Goal: Task Accomplishment & Management: Manage account settings

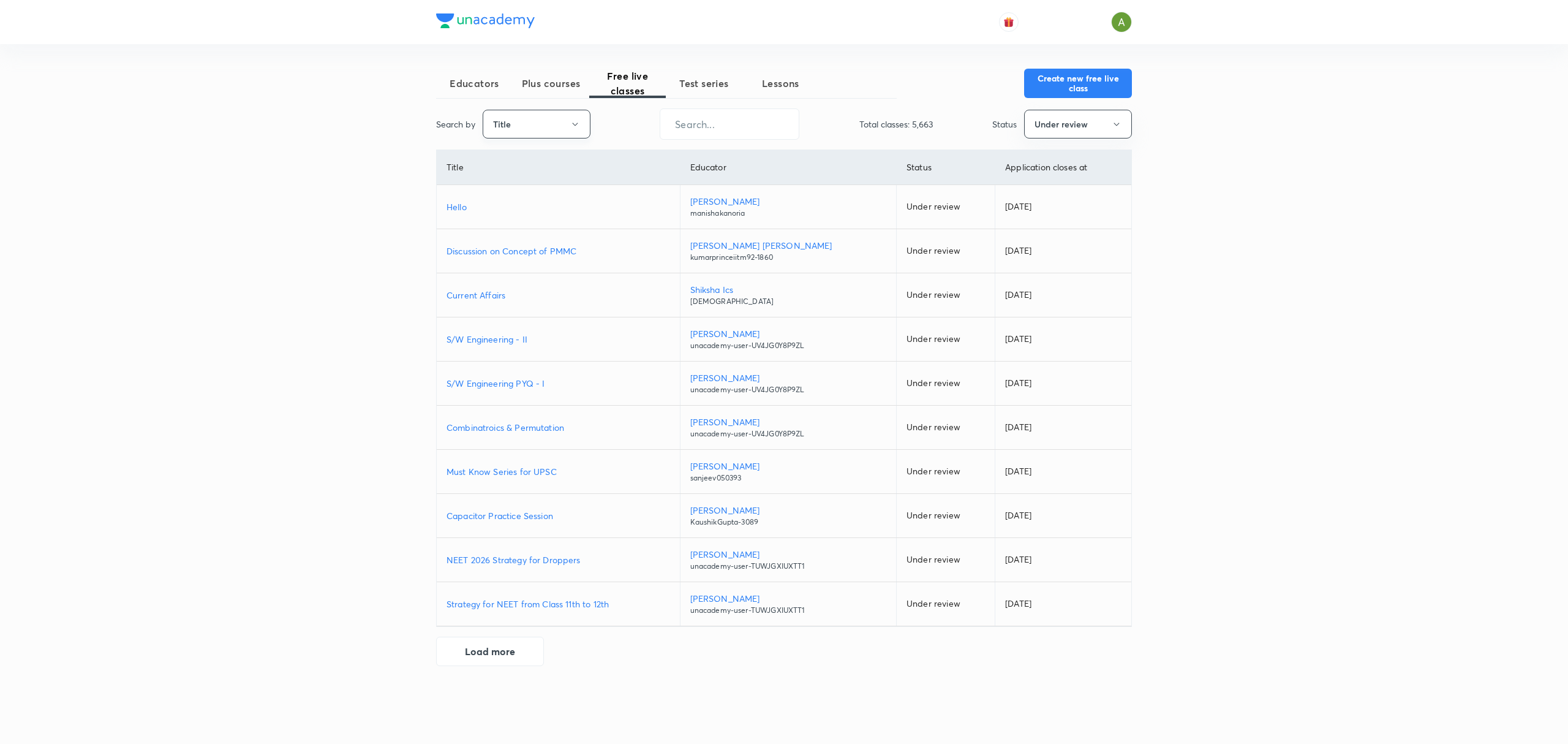
click at [564, 126] on button "Title" at bounding box center [536, 124] width 107 height 29
click at [534, 83] on div at bounding box center [784, 372] width 1568 height 744
click at [534, 83] on span "Plus courses" at bounding box center [551, 83] width 77 height 15
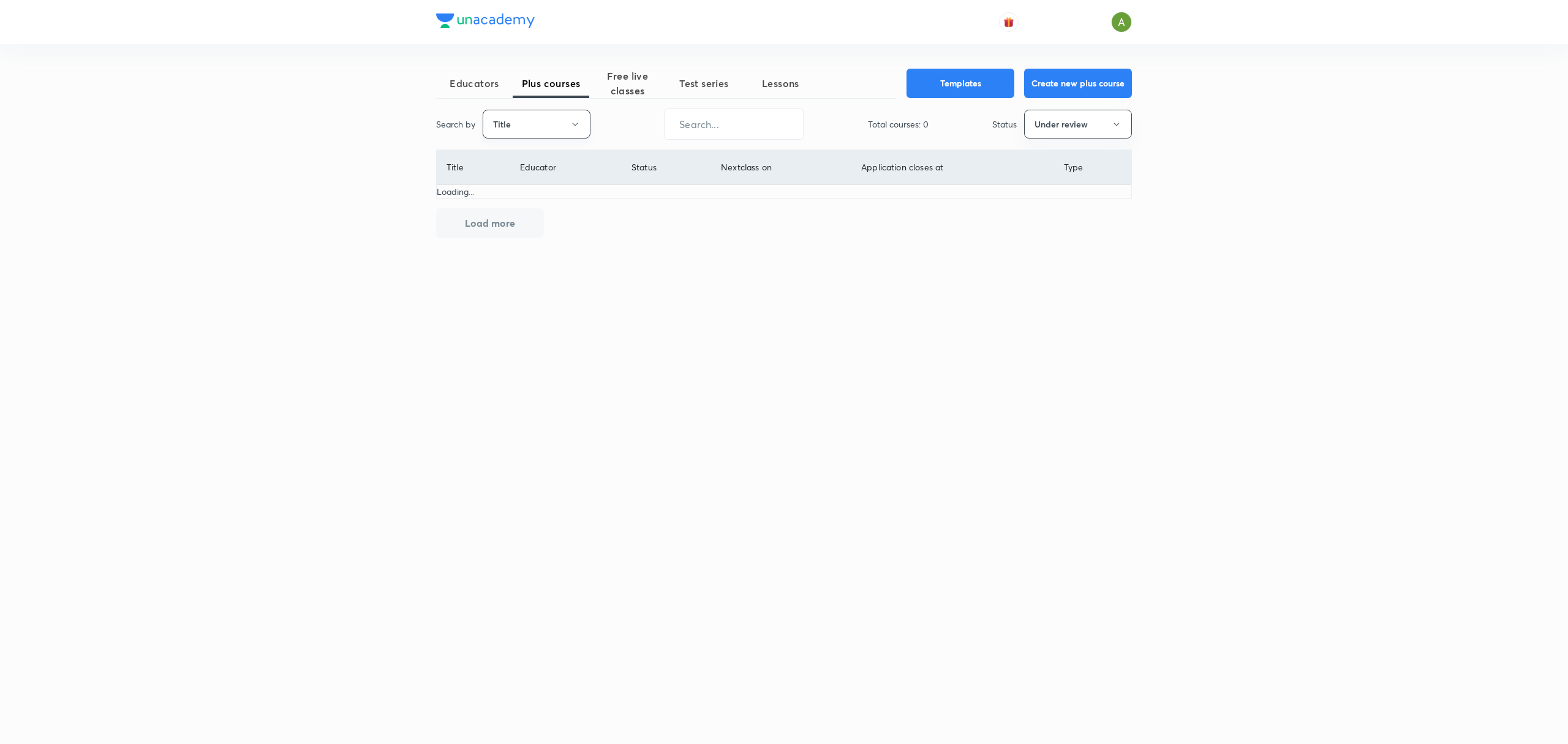
click at [533, 113] on button "Title" at bounding box center [536, 124] width 107 height 29
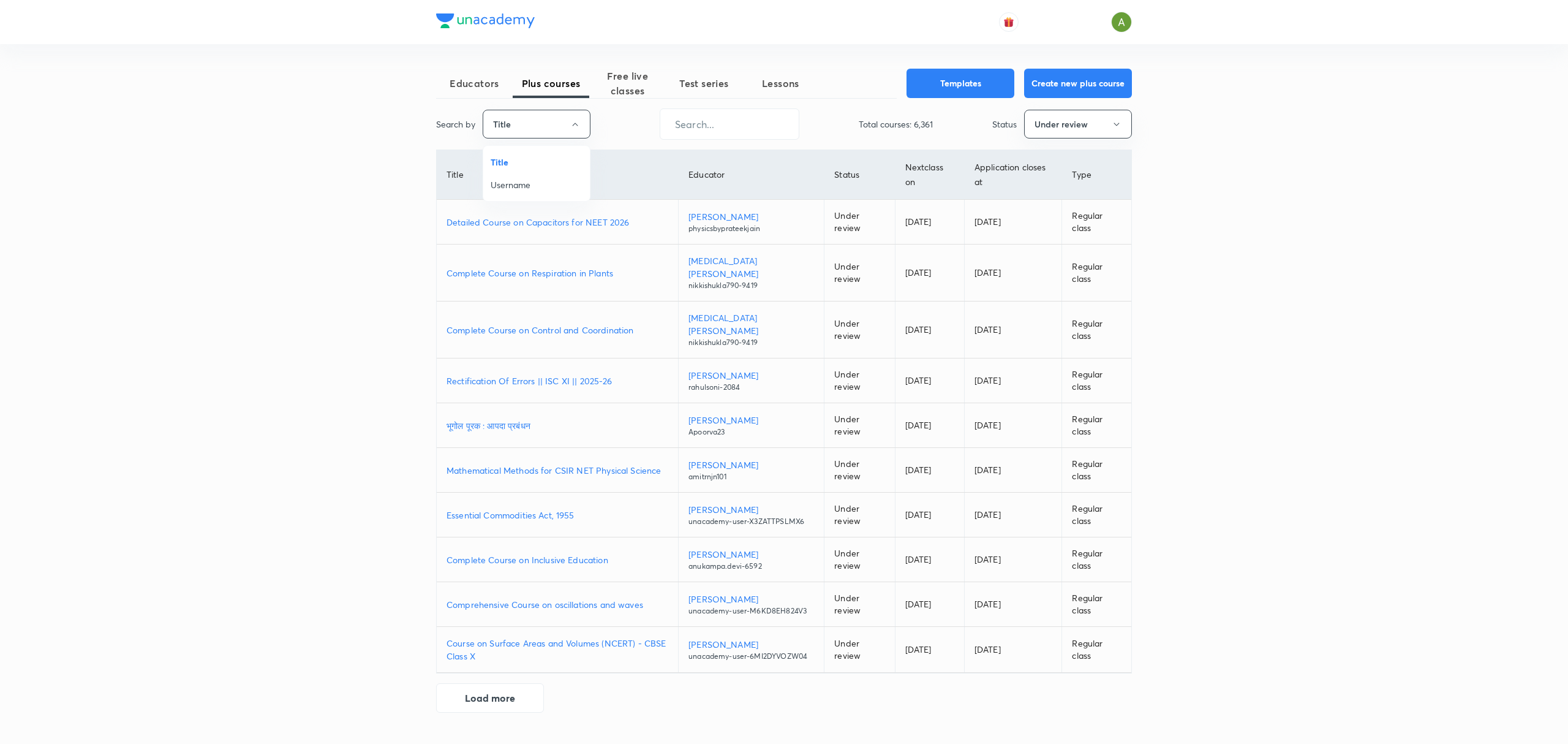
click at [535, 184] on span "Username" at bounding box center [536, 184] width 92 height 13
click at [718, 116] on input "text" at bounding box center [729, 124] width 138 height 31
paste input "unacademy-user-ICZ7AVWKATCK"
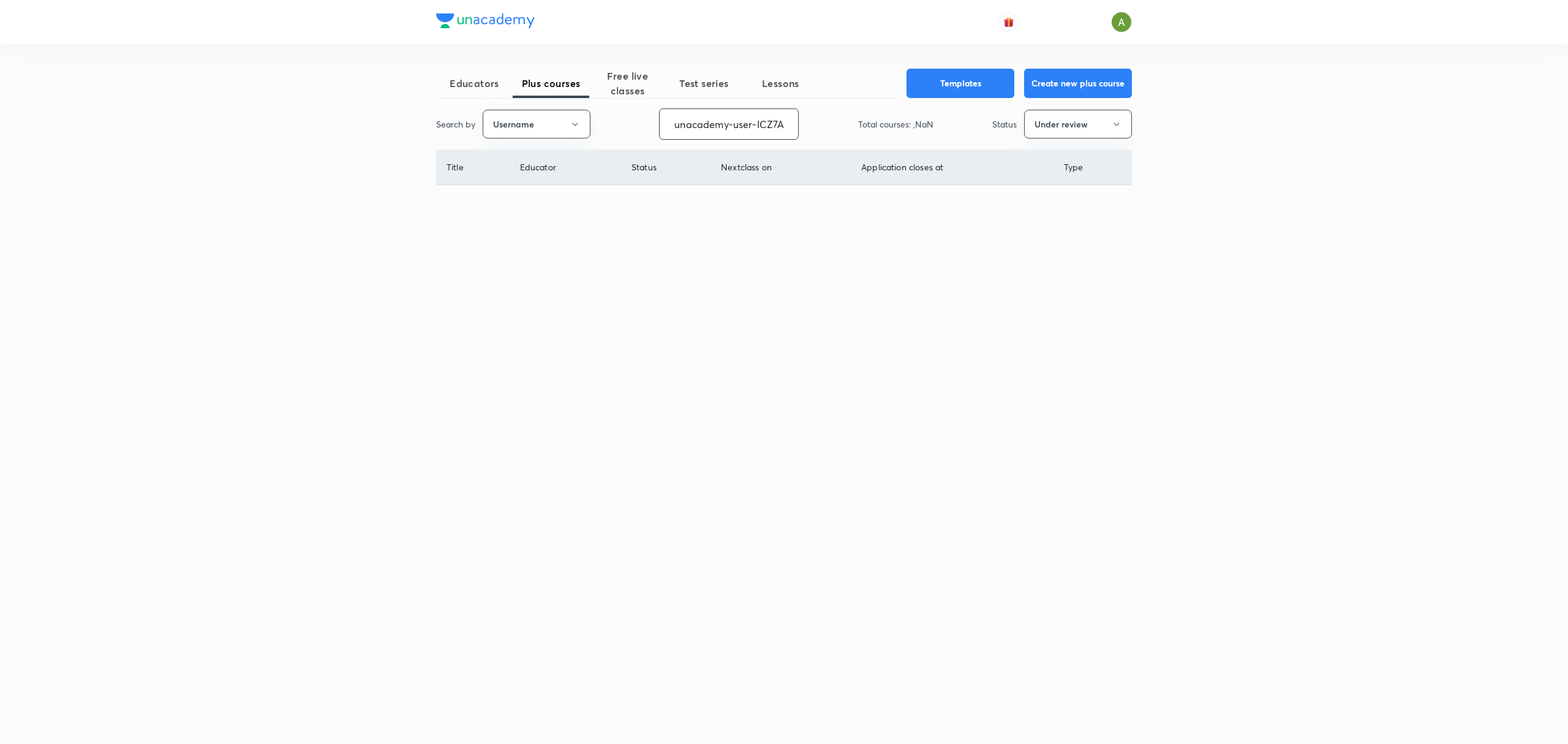
scroll to position [0, 49]
type input "unacademy-user-ICZ7AVWKATCK"
click at [1083, 116] on button "Under review" at bounding box center [1078, 124] width 107 height 29
click at [1087, 226] on span "Live" at bounding box center [1078, 230] width 92 height 13
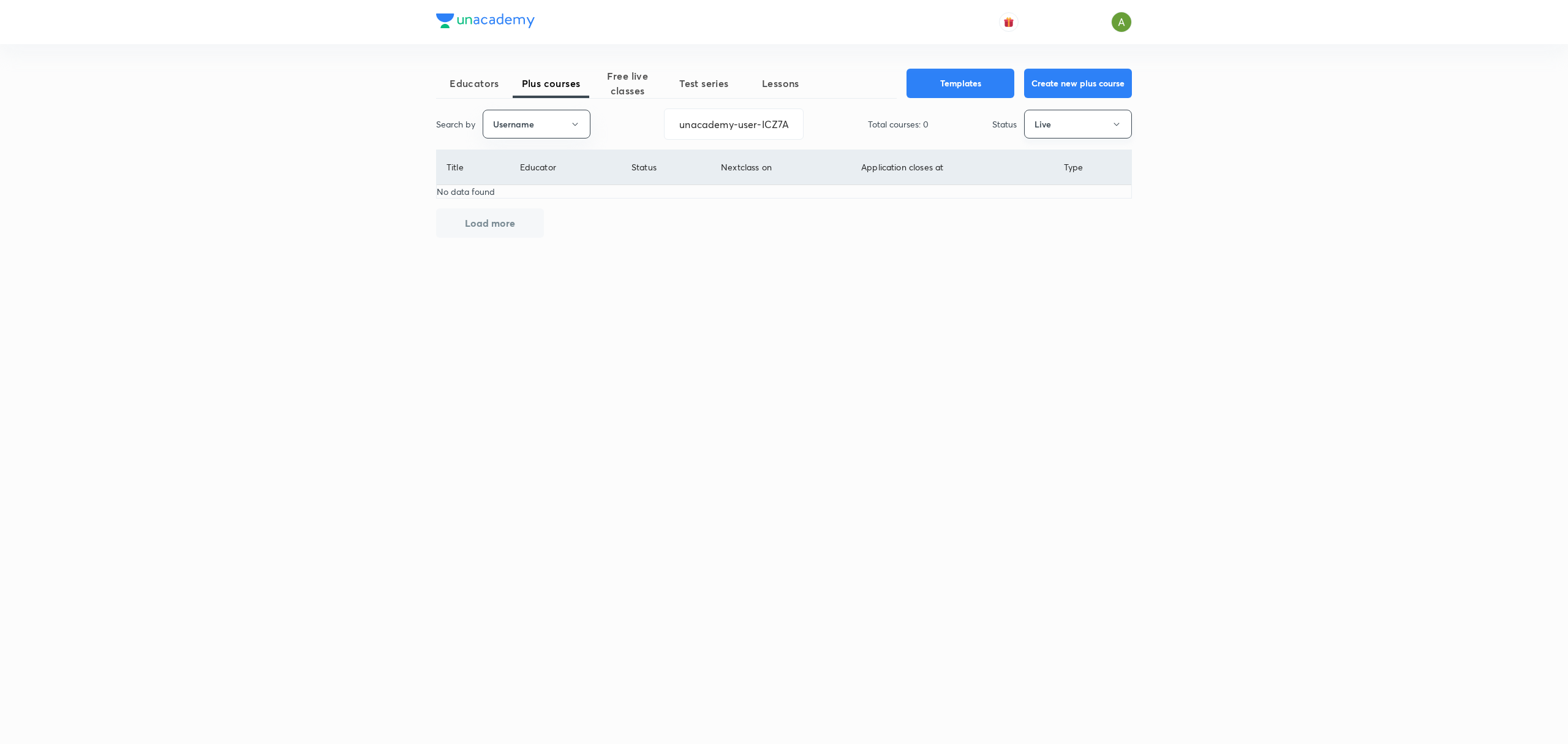
click at [1104, 122] on button "Live" at bounding box center [1078, 124] width 107 height 29
click at [1080, 254] on span "Completed" at bounding box center [1078, 252] width 92 height 13
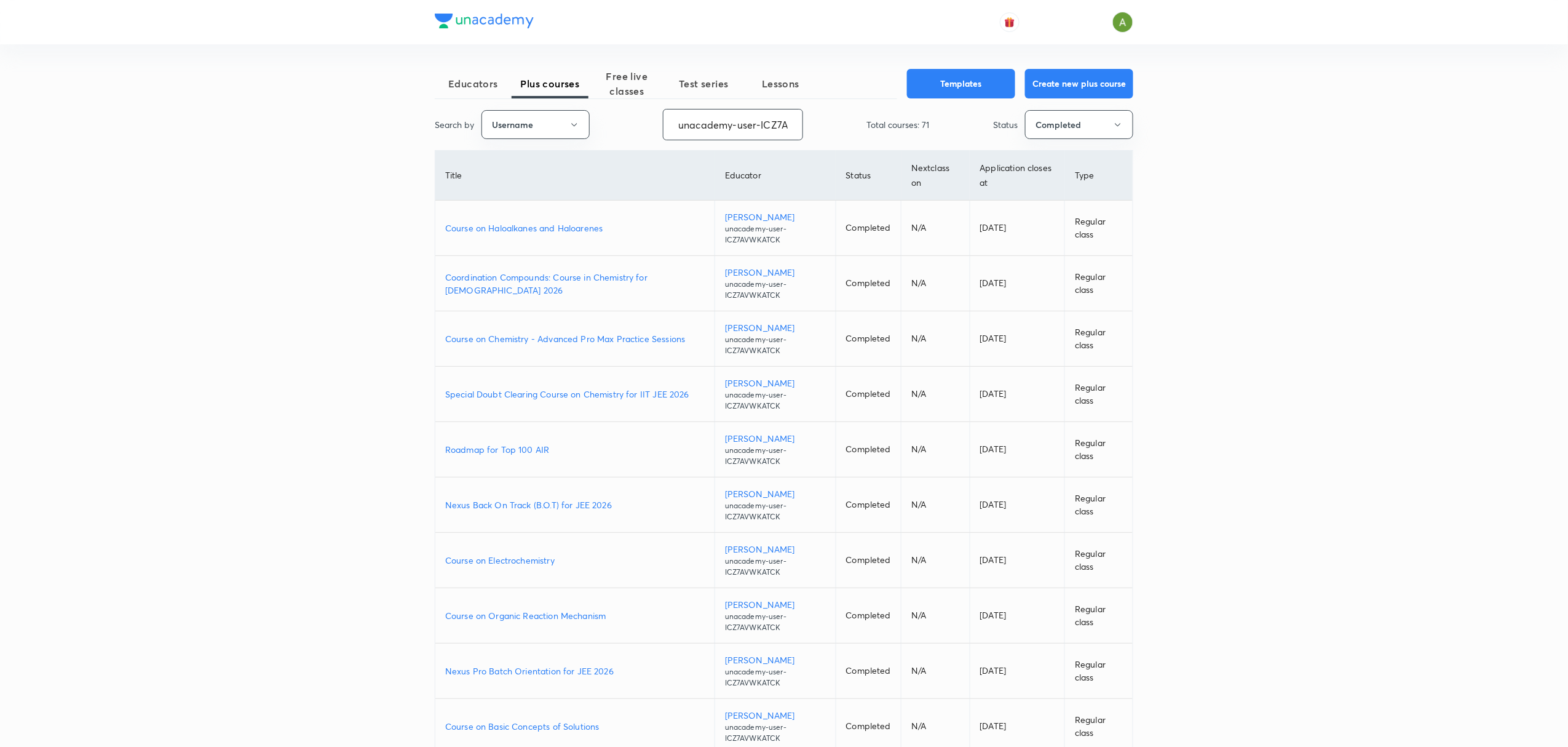
click at [716, 133] on input "unacademy-user-ICZ7AVWKATCK" at bounding box center [733, 124] width 139 height 31
paste input "E4P5CLQM82TY"
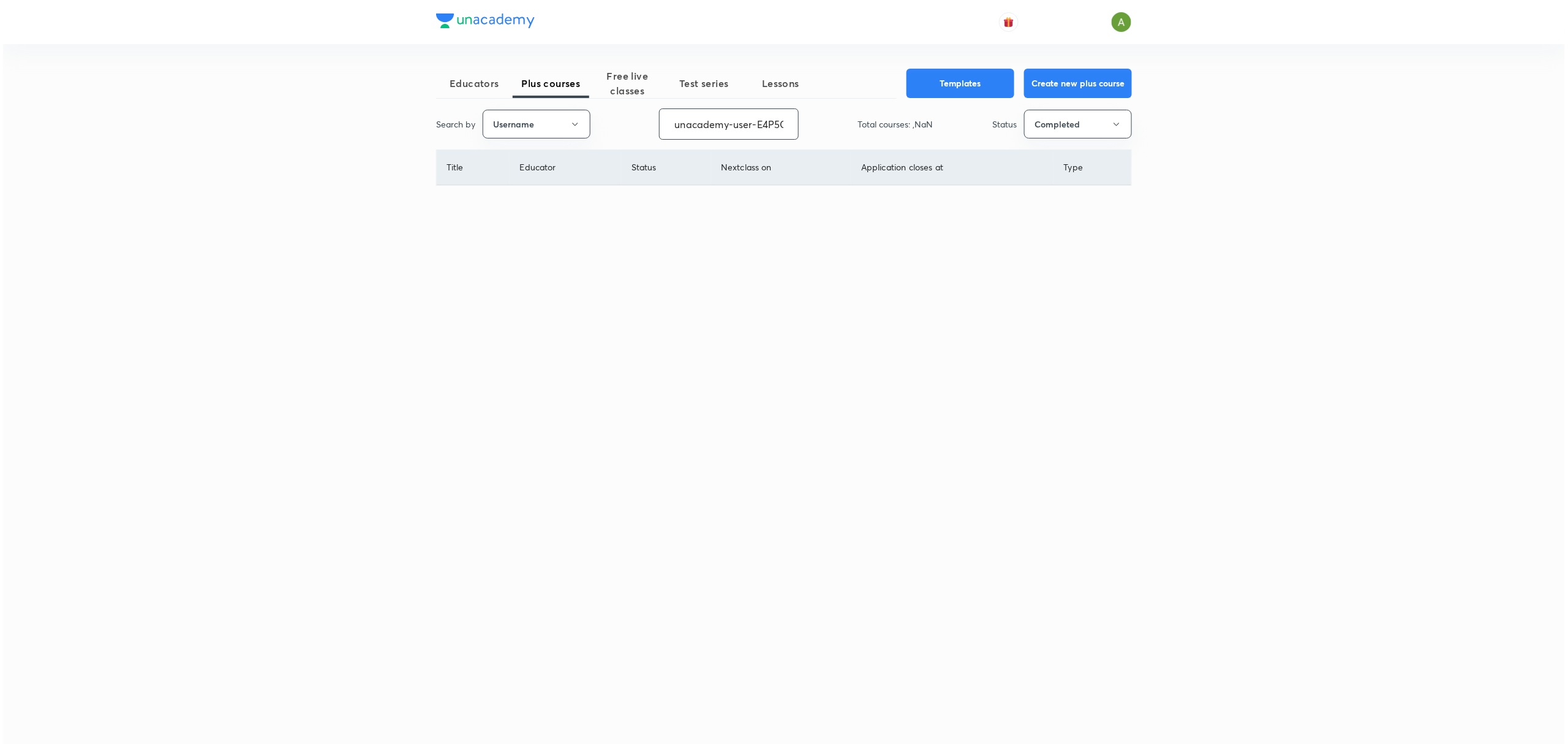
scroll to position [0, 50]
type input "unacademy-user-E4P5CLQM82TY"
click at [1068, 133] on button "Completed" at bounding box center [1078, 124] width 107 height 29
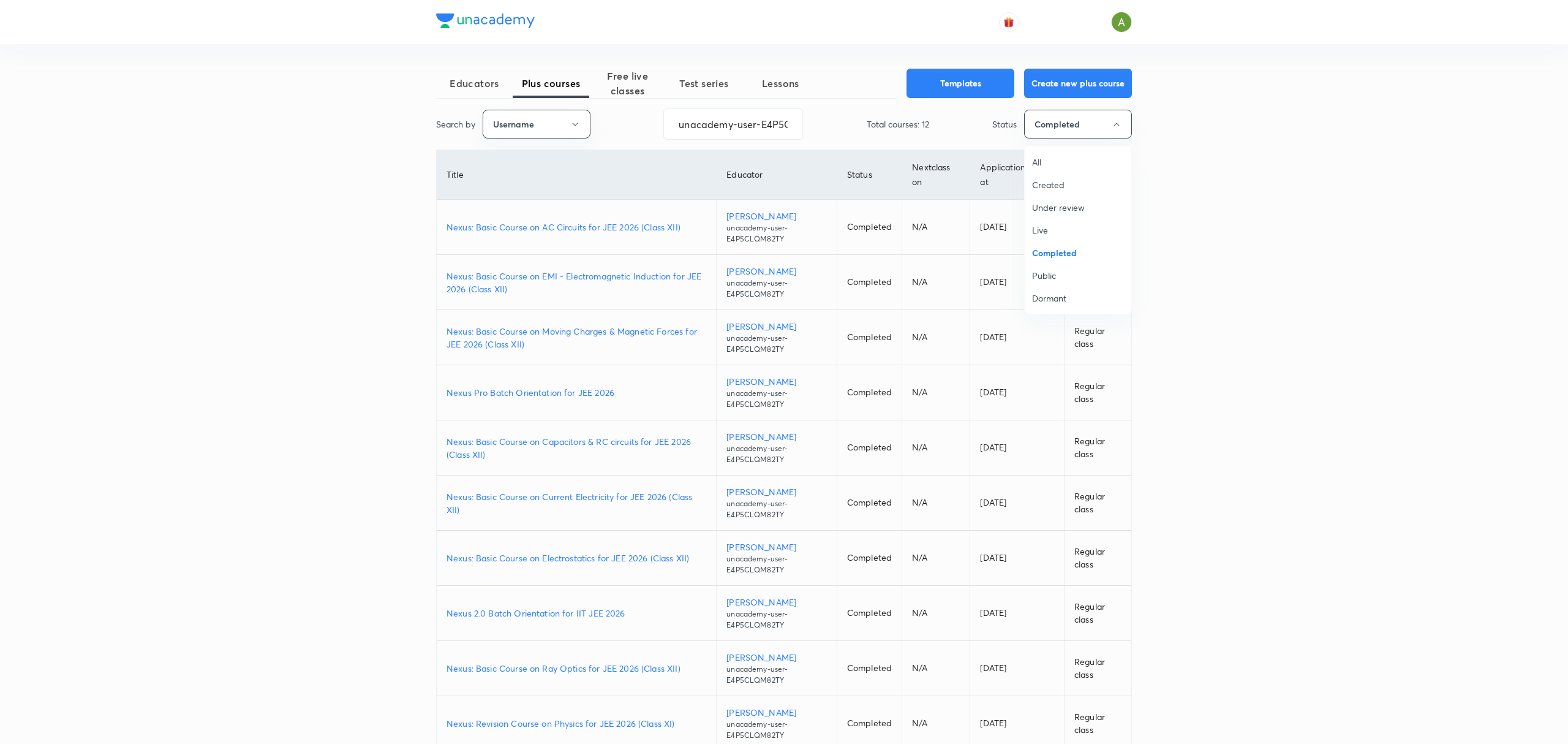
click at [1057, 224] on span "Live" at bounding box center [1078, 230] width 92 height 13
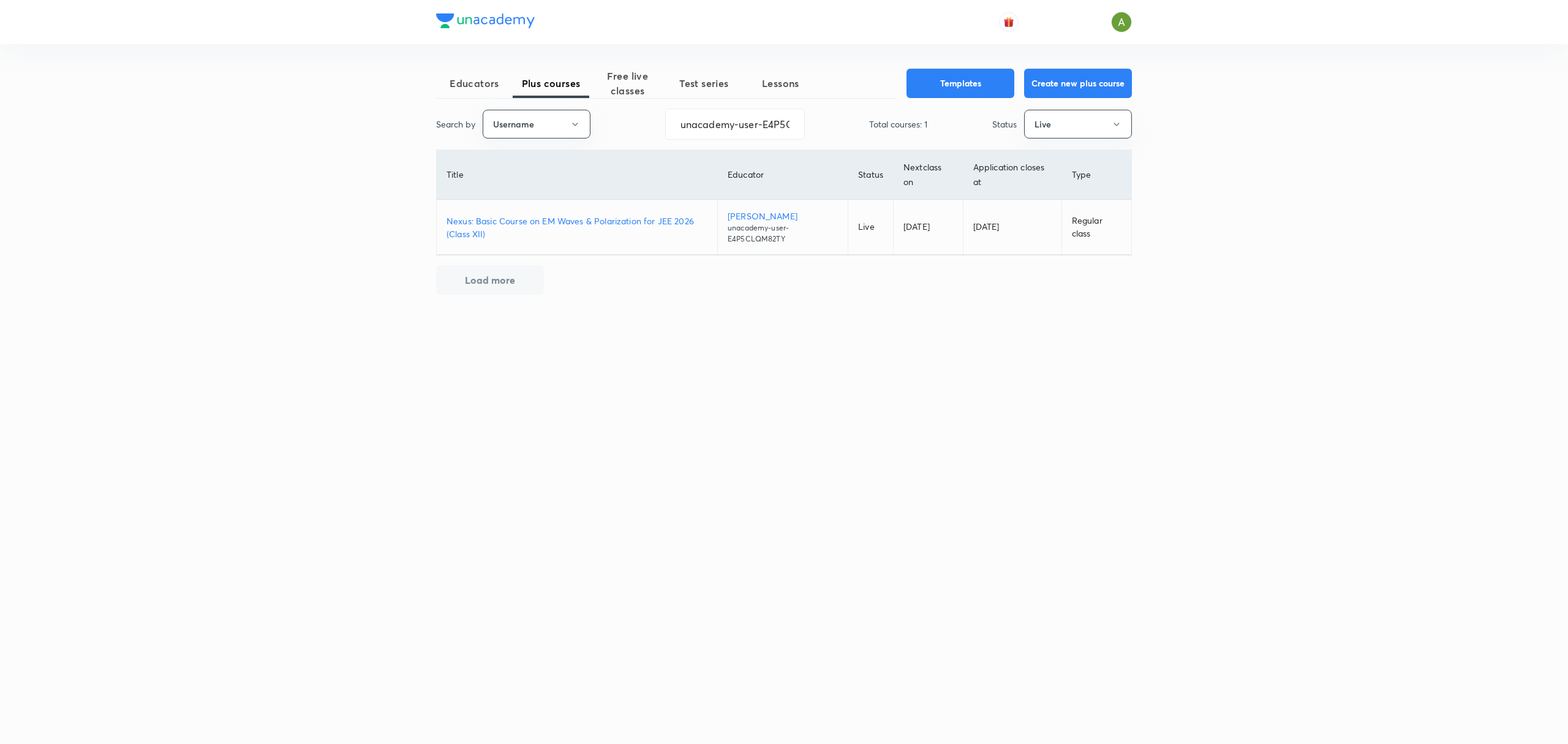
click at [535, 223] on p "Nexus: Basic Course on EM Waves & Polarization for JEE 2026 (Class XII)" at bounding box center [577, 227] width 261 height 26
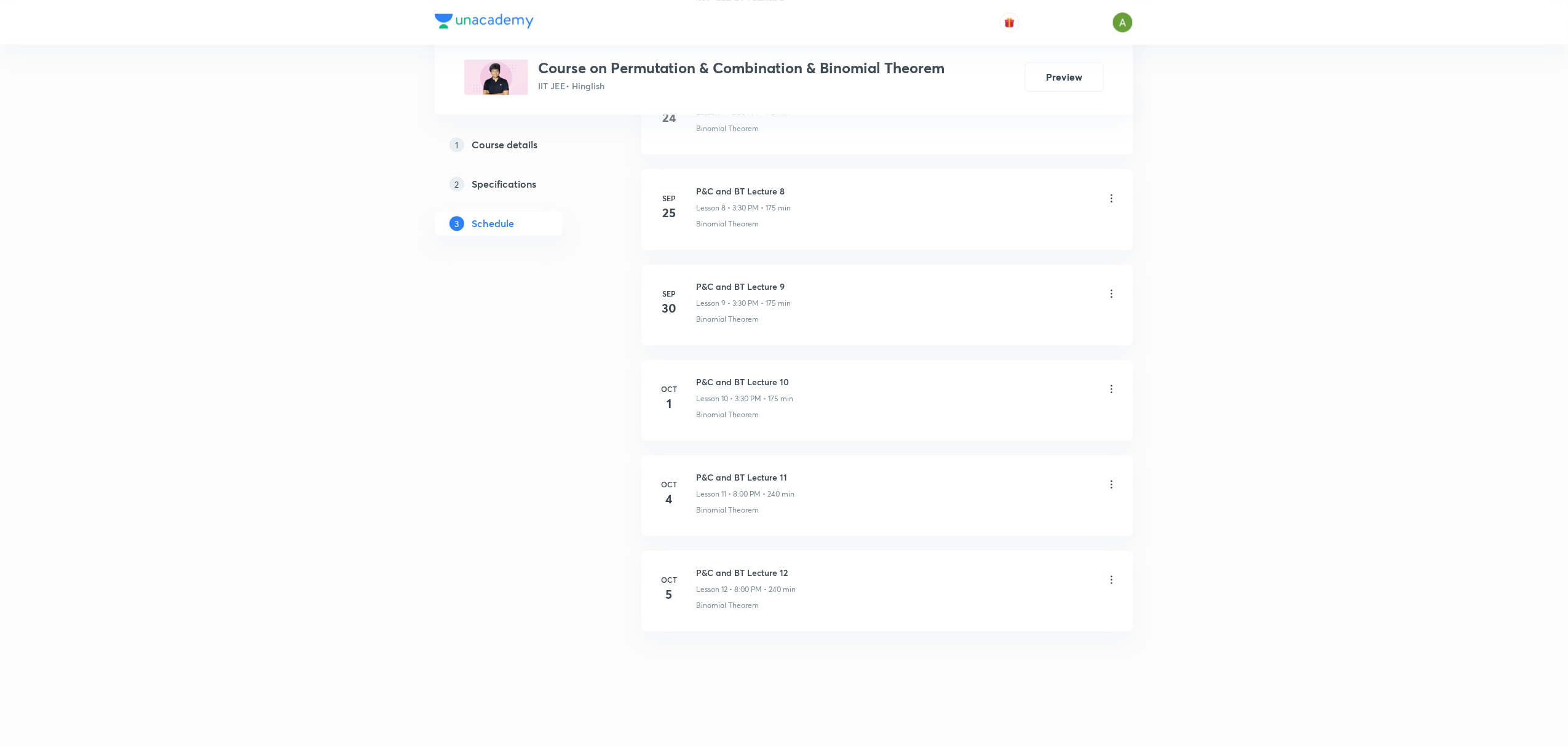
click at [442, 211] on div "3 Schedule" at bounding box center [498, 223] width 128 height 24
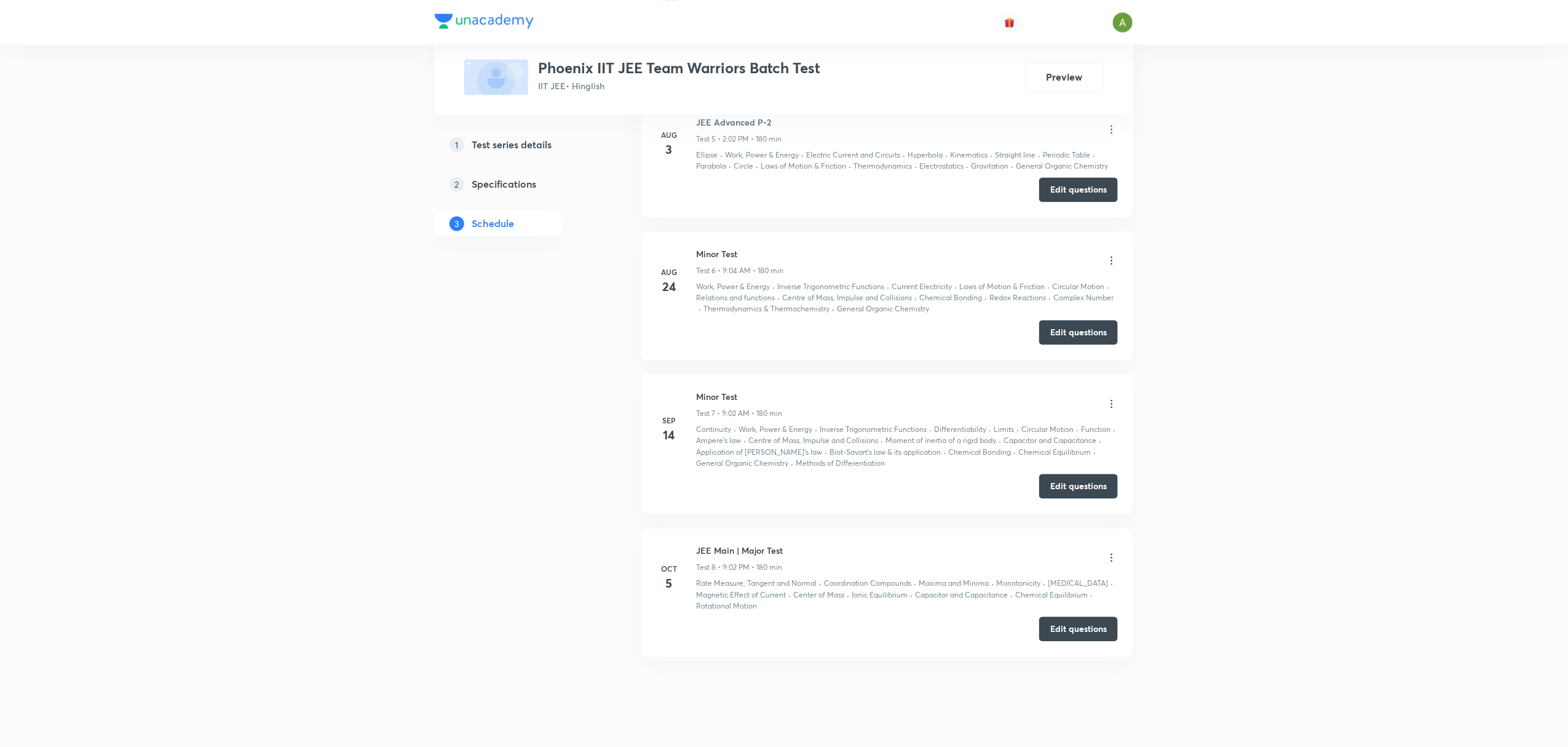
scroll to position [1229, 0]
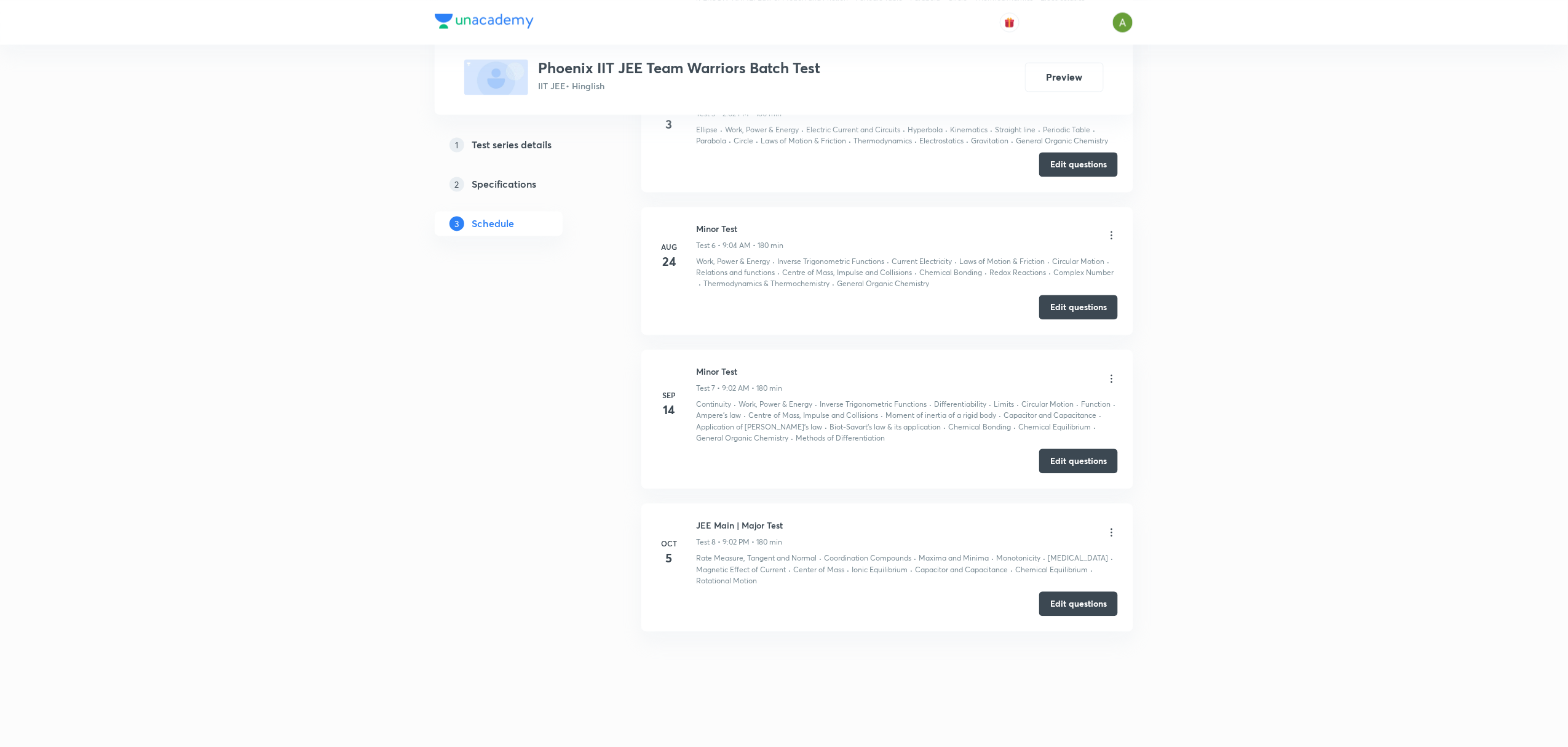
click at [1109, 533] on icon at bounding box center [1112, 532] width 13 height 13
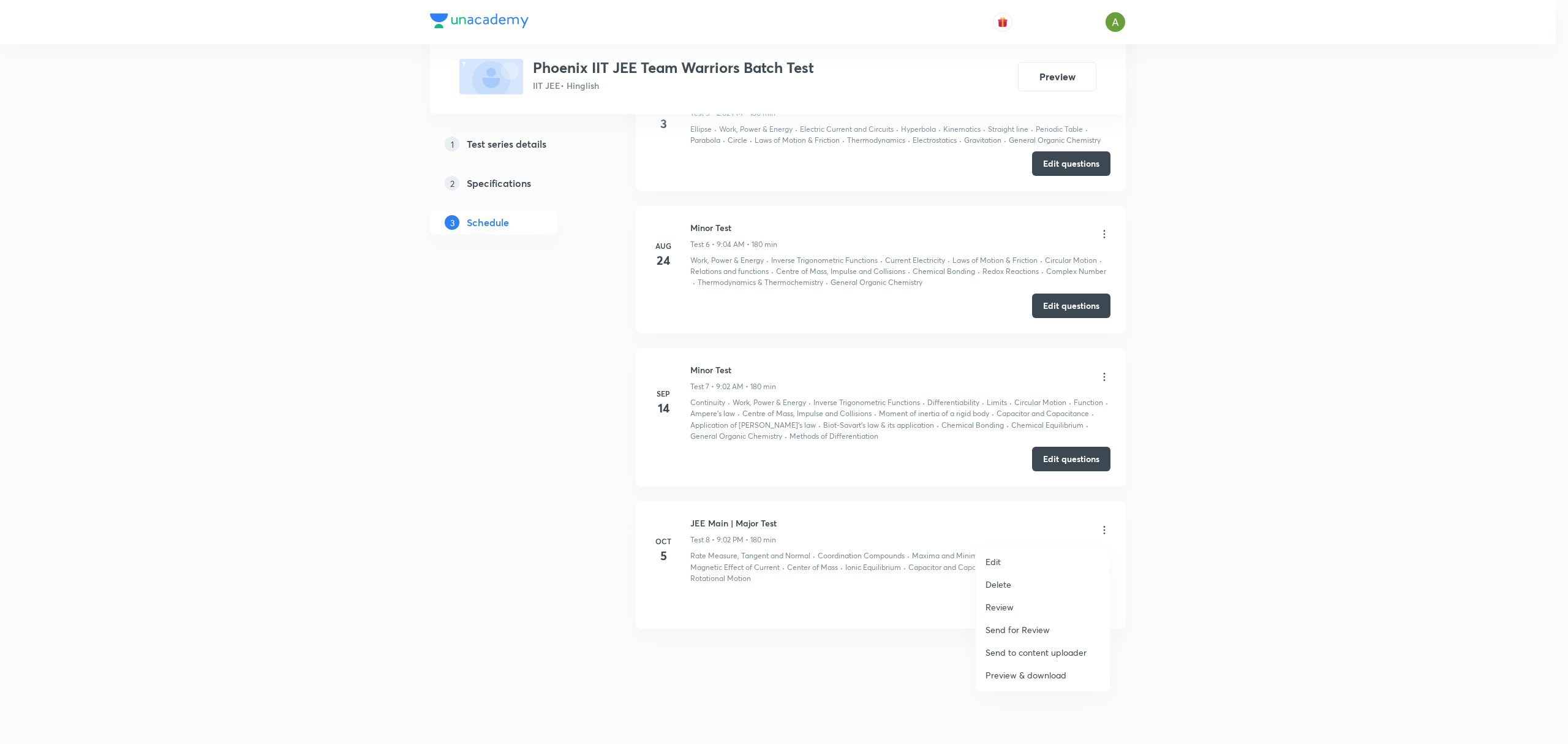
click at [1001, 559] on li "Edit" at bounding box center [1043, 561] width 134 height 23
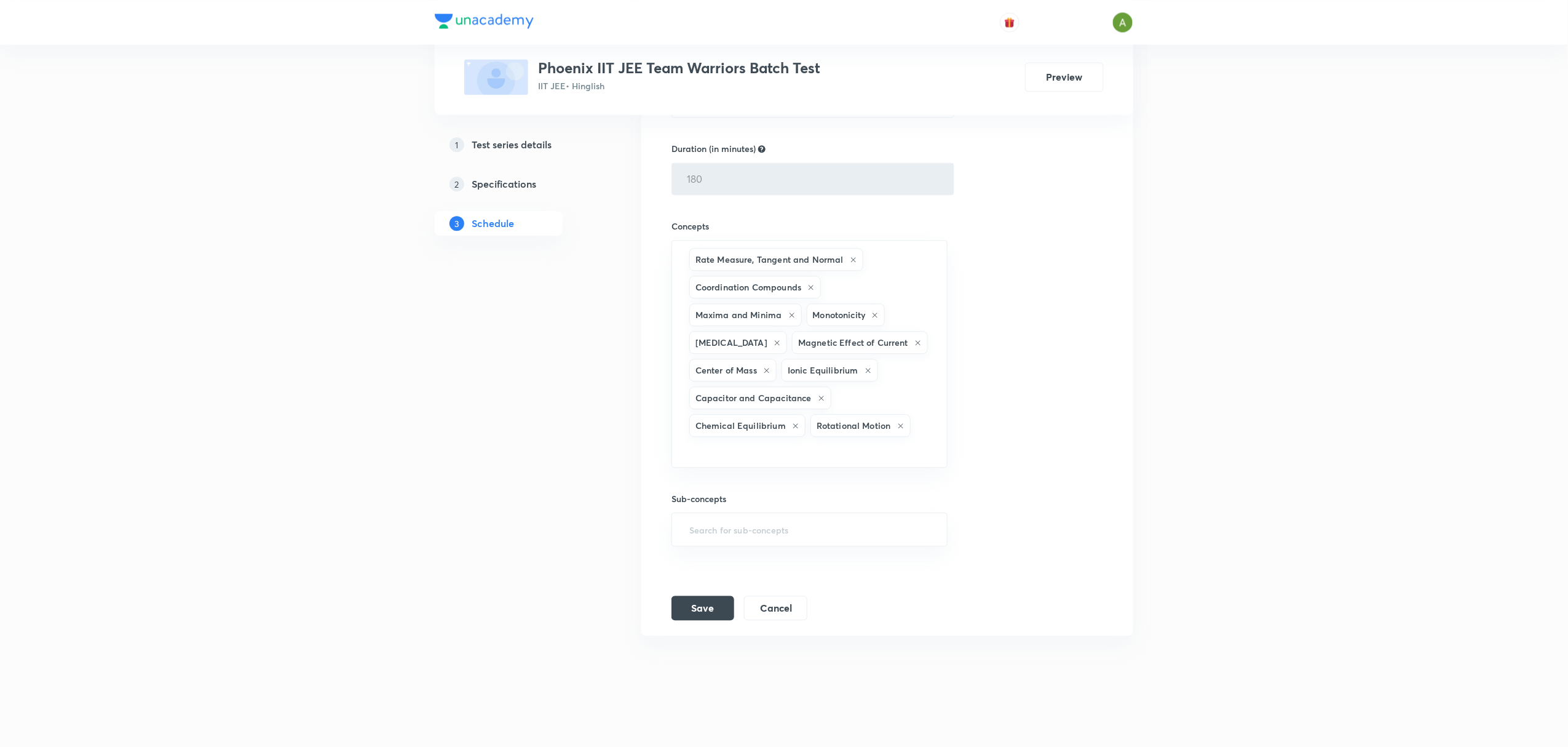
scroll to position [1348, 0]
click at [764, 606] on button "Cancel" at bounding box center [776, 601] width 64 height 24
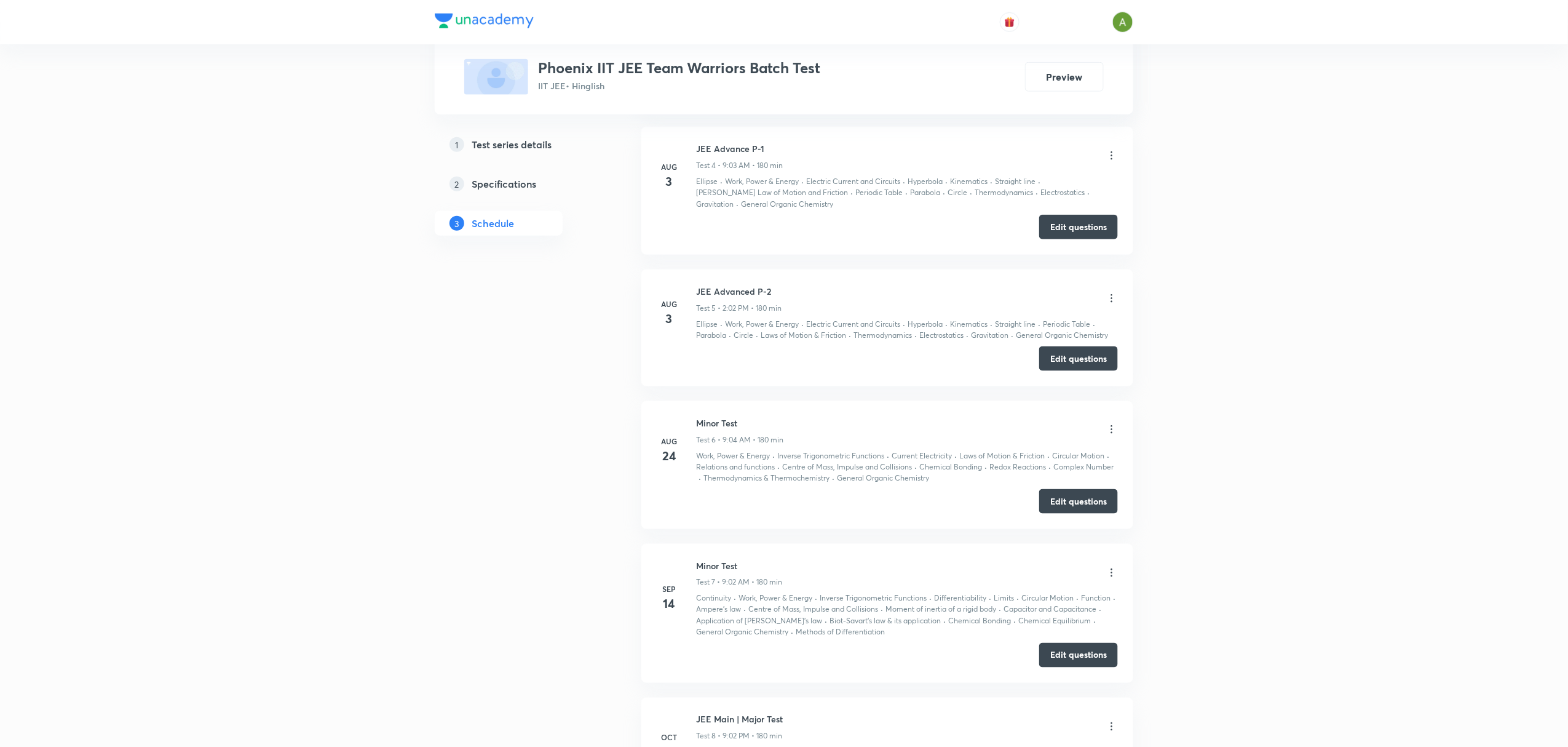
scroll to position [796, 0]
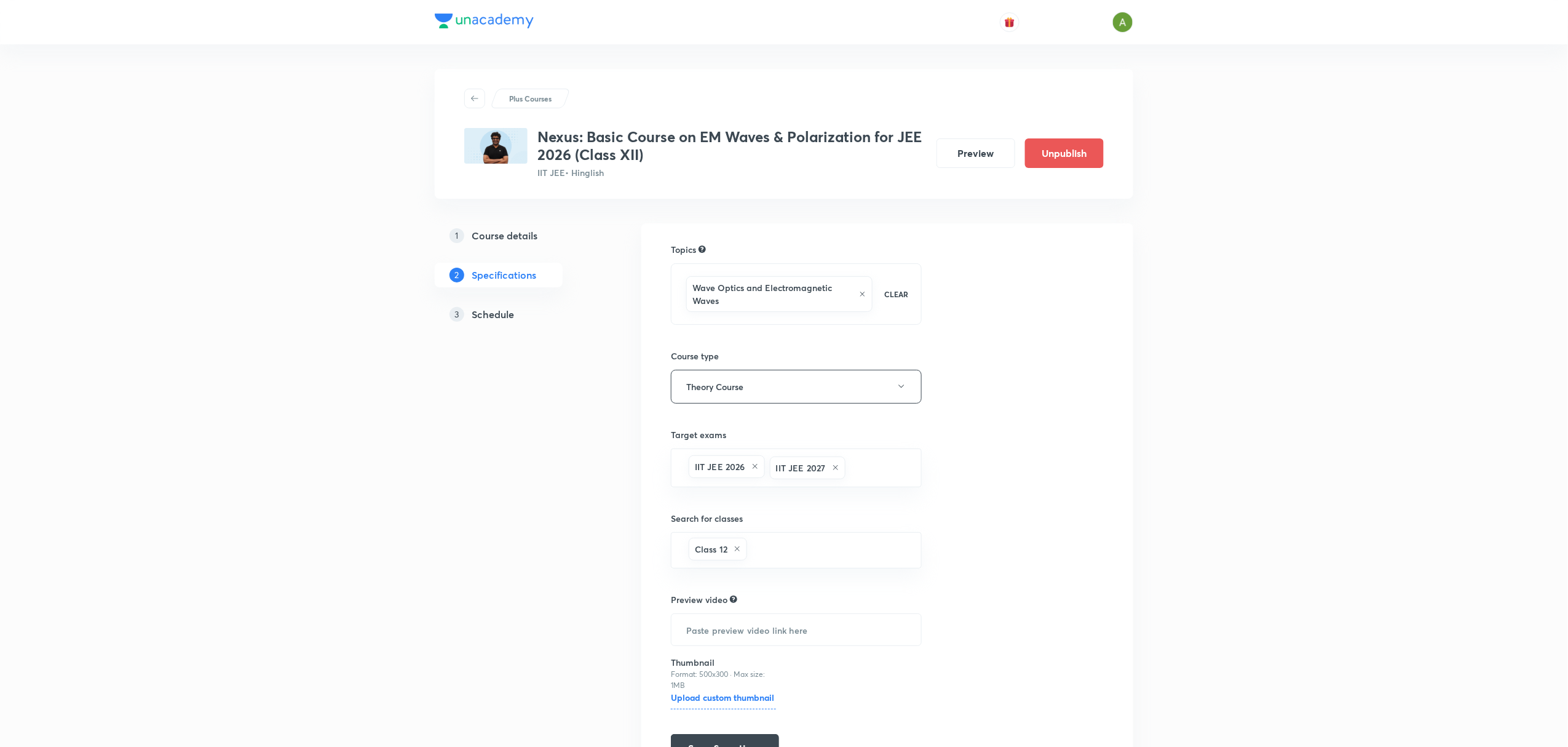
click at [524, 313] on div "3 Schedule" at bounding box center [520, 314] width 143 height 15
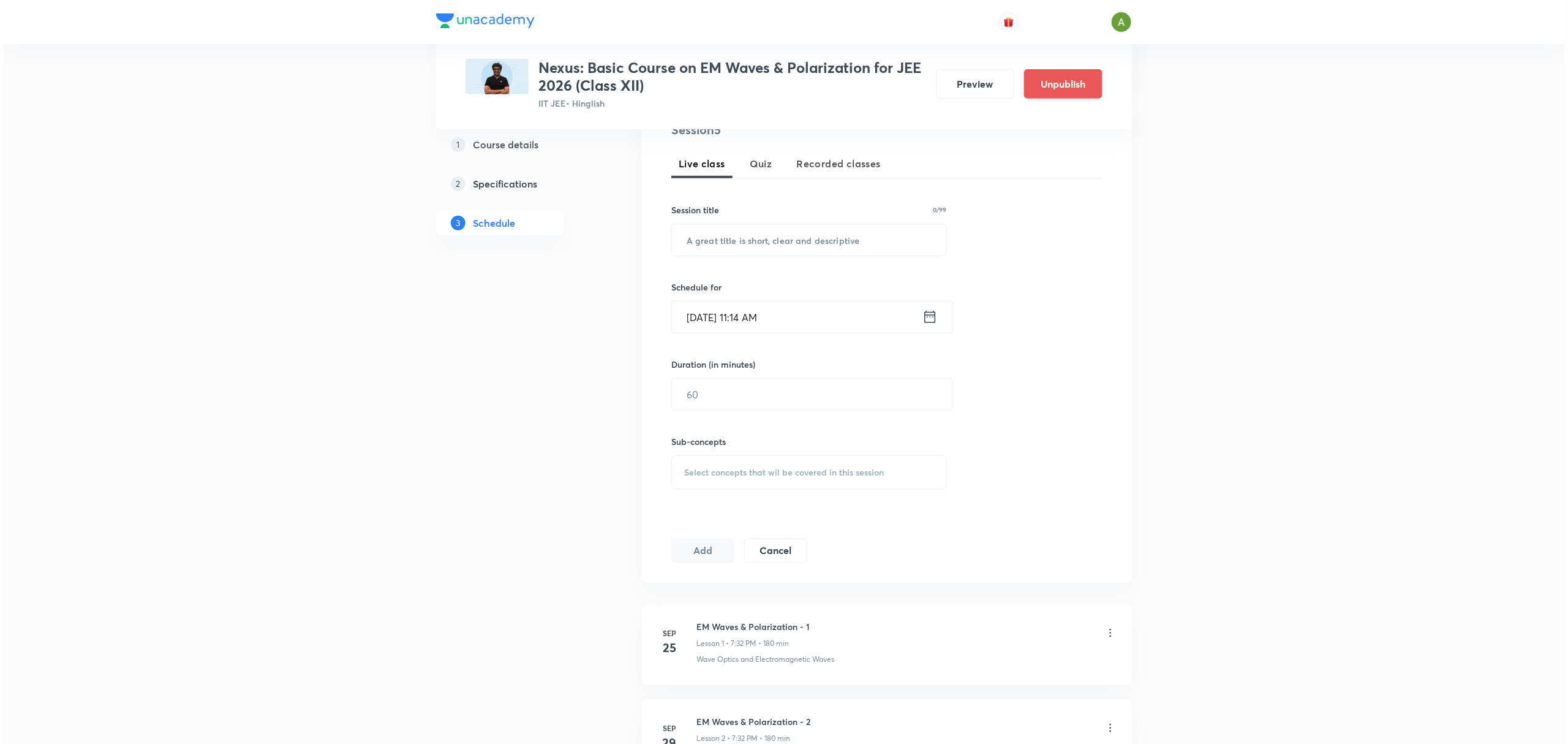
scroll to position [601, 0]
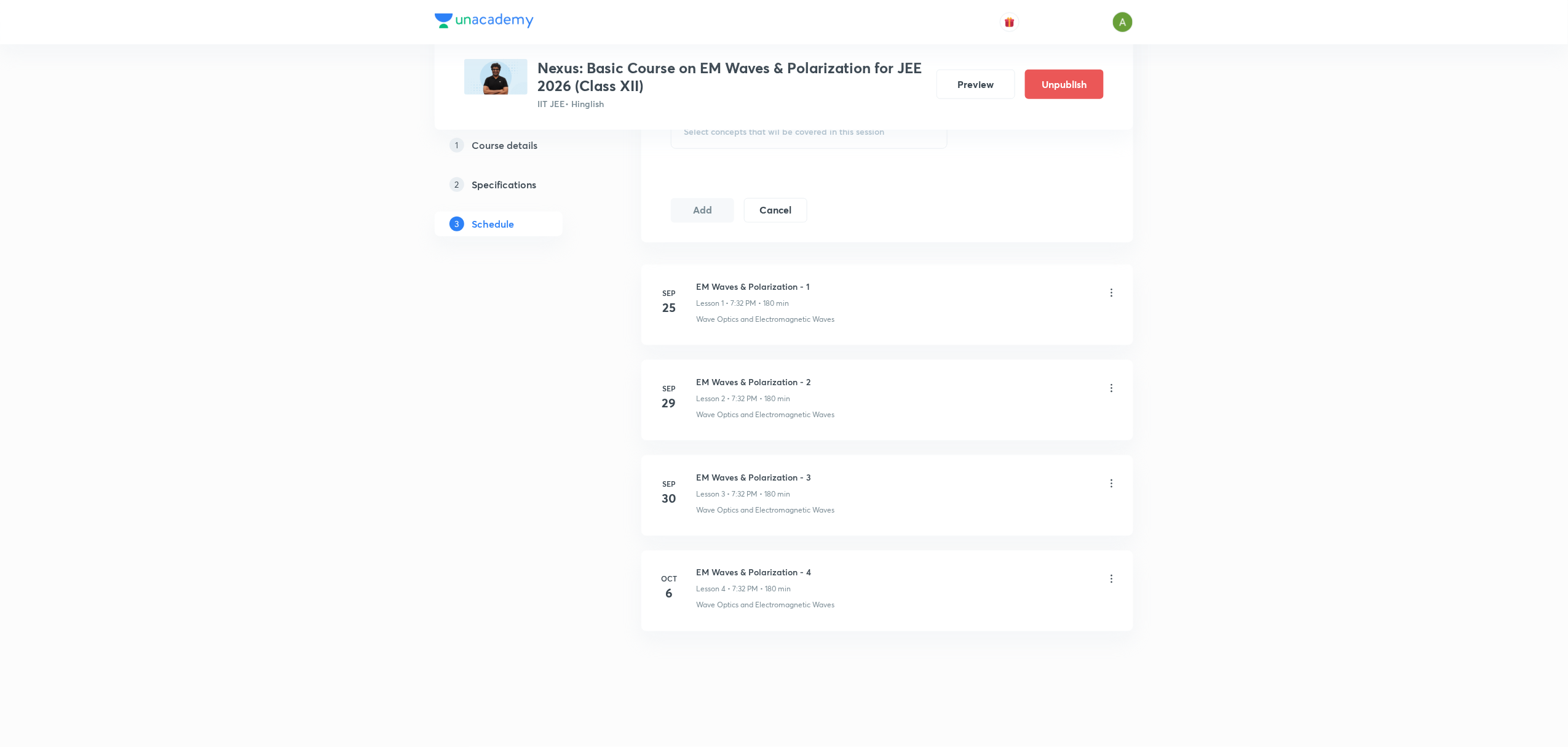
click at [1114, 581] on icon at bounding box center [1112, 579] width 13 height 13
click at [1029, 604] on li "Edit" at bounding box center [1047, 610] width 134 height 23
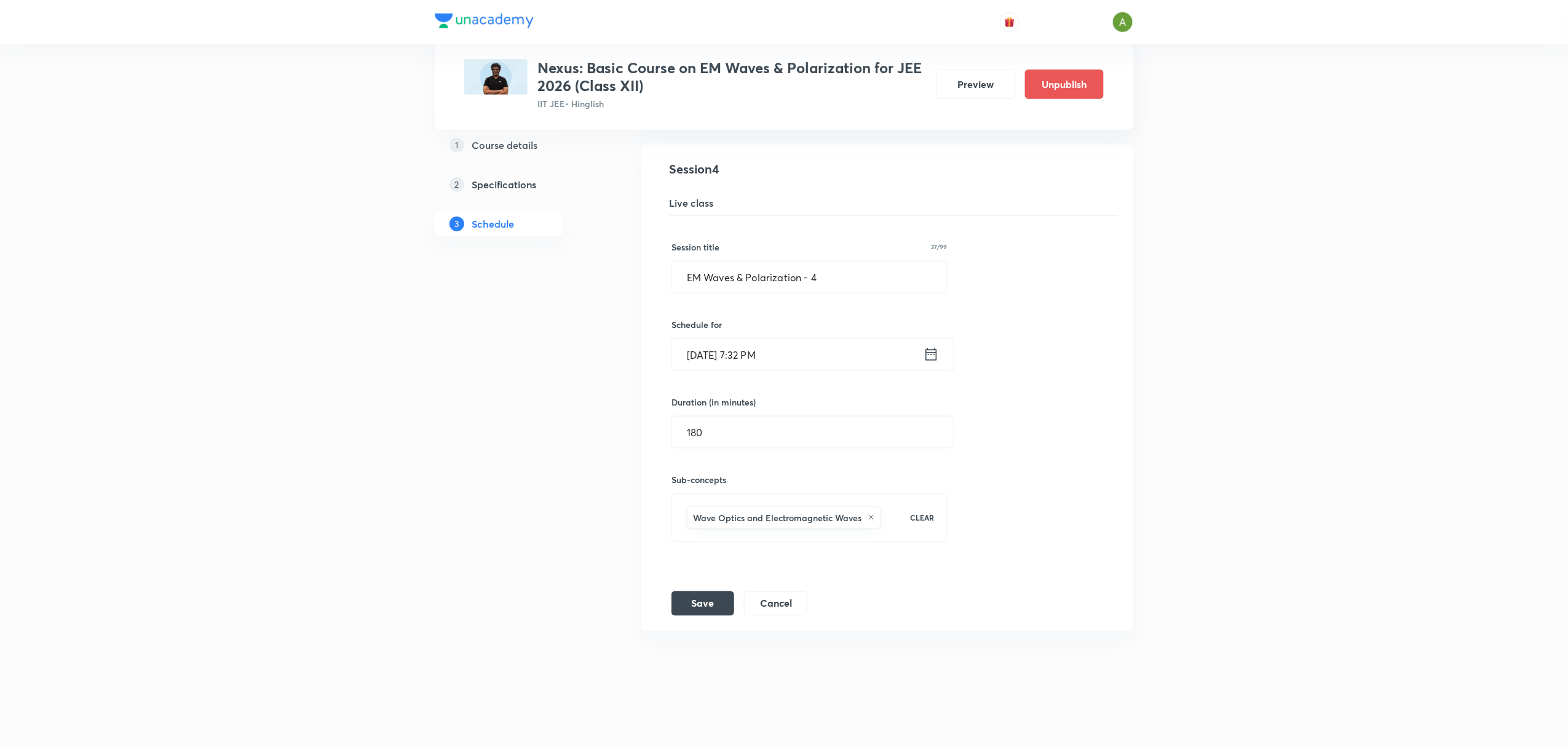
click at [788, 347] on input "Oct 6, 2025, 7:32 PM" at bounding box center [798, 355] width 251 height 31
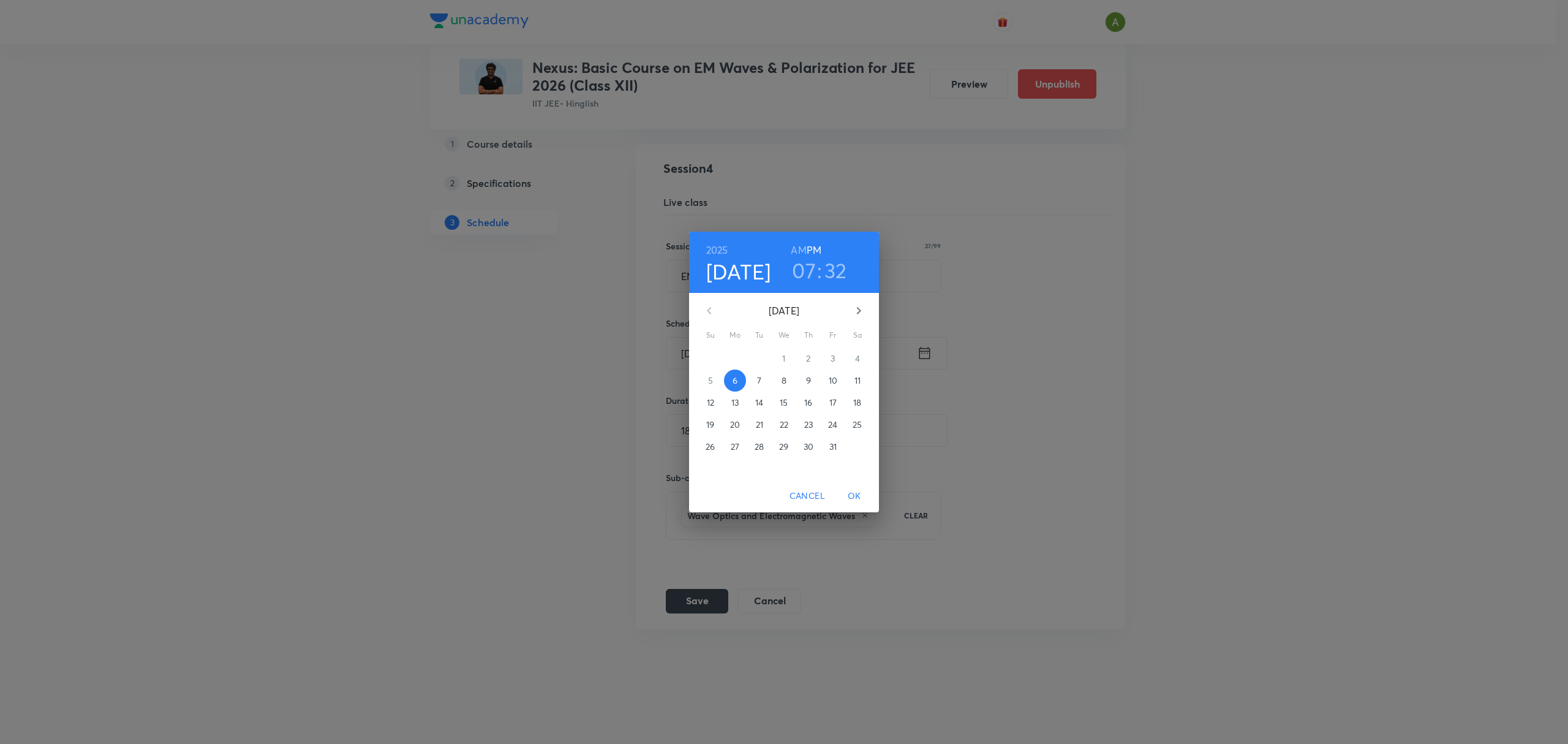
click at [762, 375] on span "7" at bounding box center [759, 380] width 22 height 13
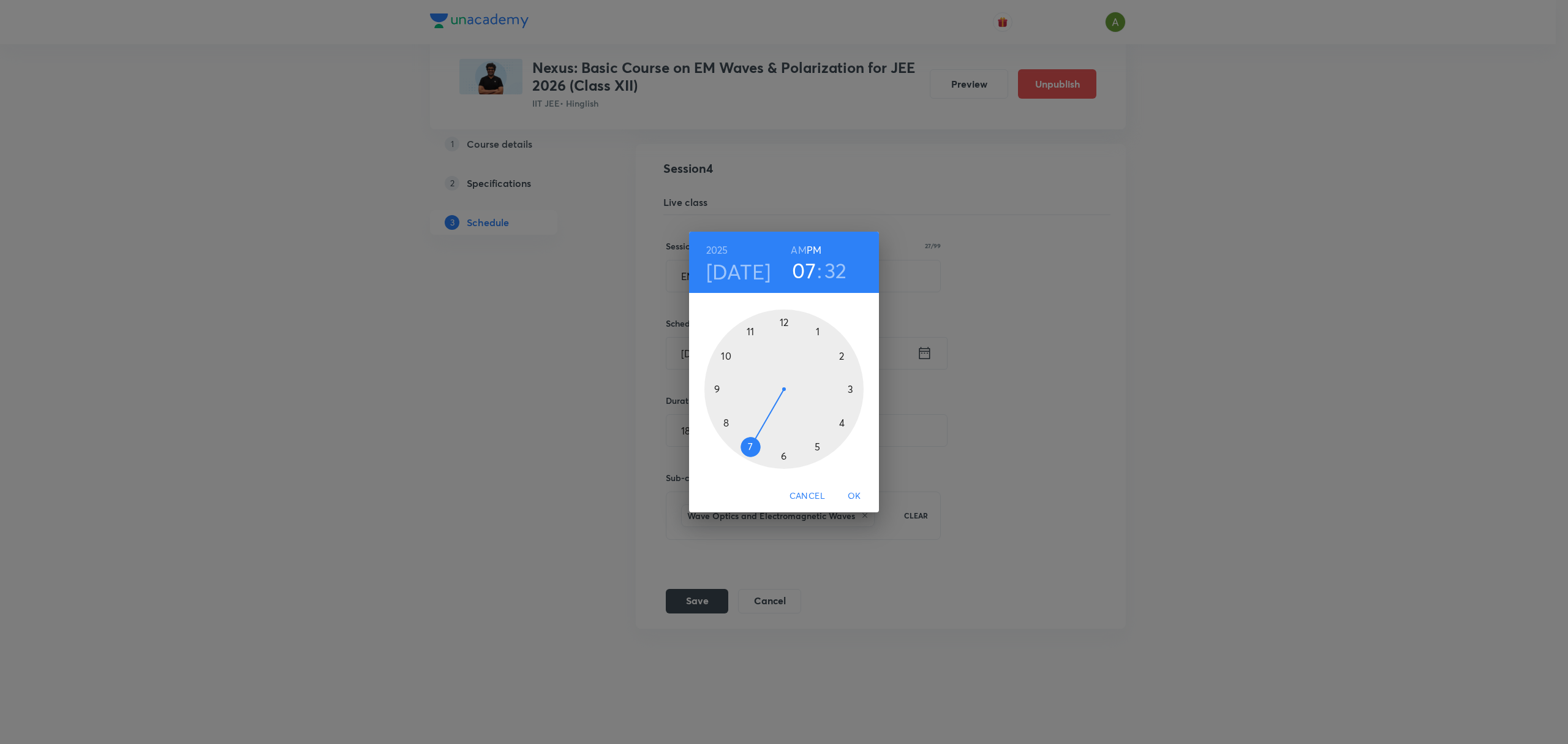
click at [851, 488] on span "OK" at bounding box center [854, 495] width 29 height 15
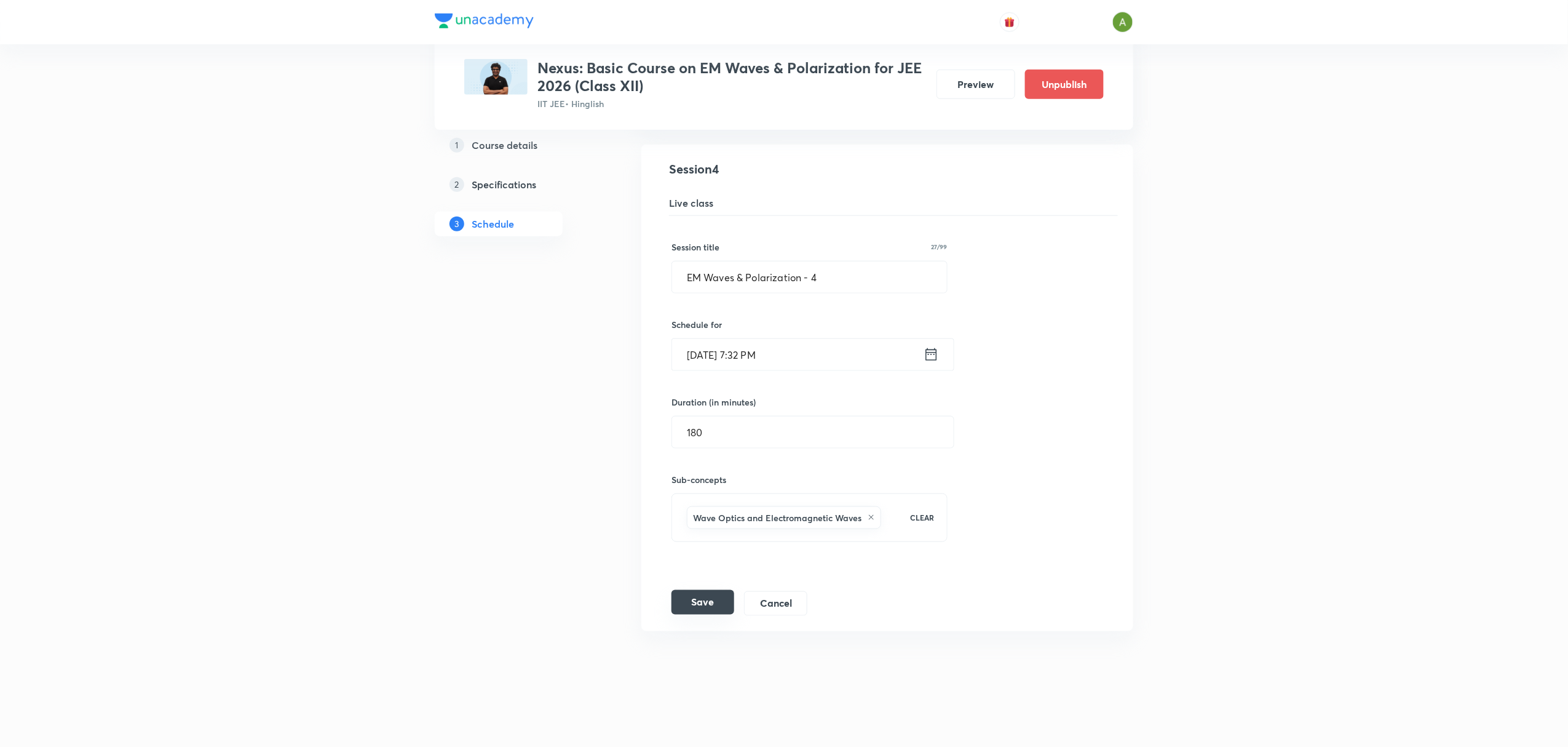
click at [694, 603] on button "Save" at bounding box center [702, 601] width 63 height 24
